Goal: Transaction & Acquisition: Purchase product/service

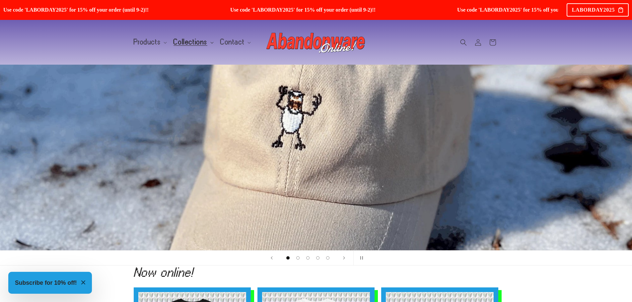
click at [197, 42] on span "Collections" at bounding box center [191, 42] width 34 height 6
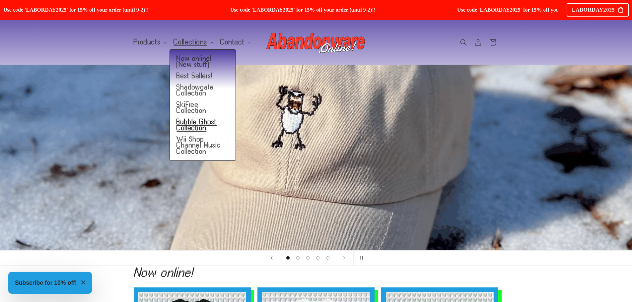
click at [204, 116] on link "Bubble Ghost Collection" at bounding box center [203, 124] width 66 height 17
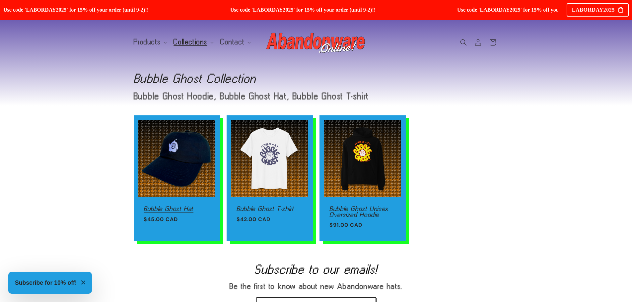
click at [203, 206] on link "Bubble Ghost Hat" at bounding box center [177, 209] width 66 height 6
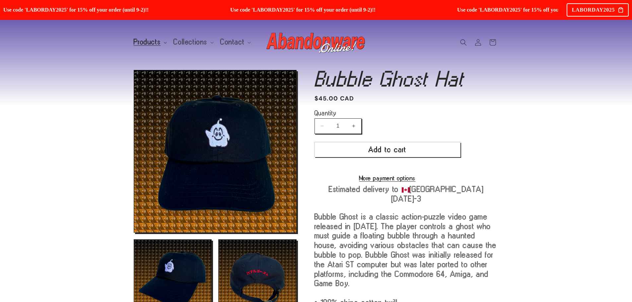
click at [149, 45] on span "Products" at bounding box center [147, 42] width 27 height 6
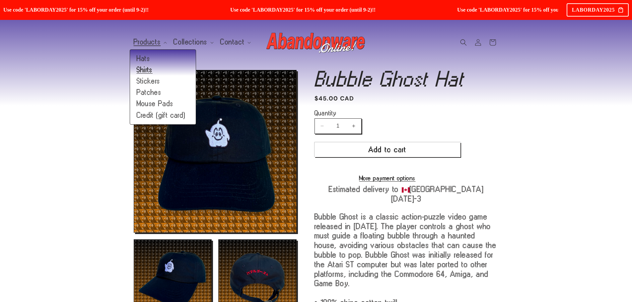
click at [145, 68] on link "Shirts" at bounding box center [163, 69] width 66 height 11
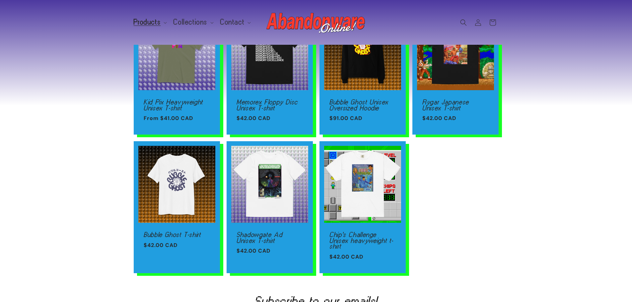
scroll to position [133, 0]
